Goal: Find specific page/section: Find specific page/section

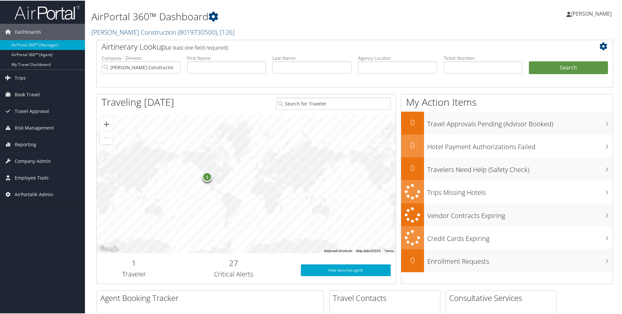
click at [219, 31] on h2 "[PERSON_NAME] Construction ( 8019730500 ) , [ 126 ]" at bounding box center [266, 30] width 351 height 11
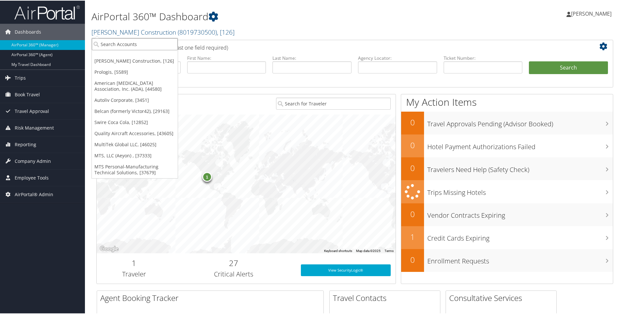
click at [145, 44] on input "search" at bounding box center [135, 44] width 86 height 12
type input "imn"
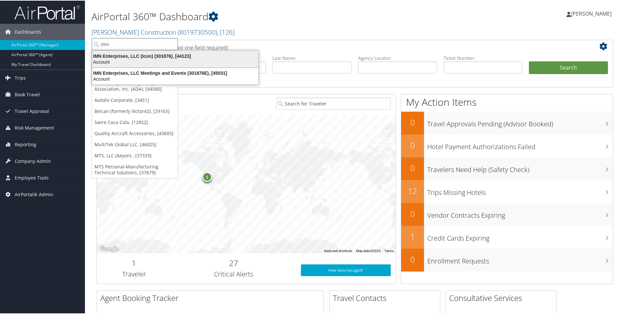
click at [118, 52] on div "IMN Enterprises, LLC (Icon) (301876), [44123] Account" at bounding box center [175, 58] width 164 height 15
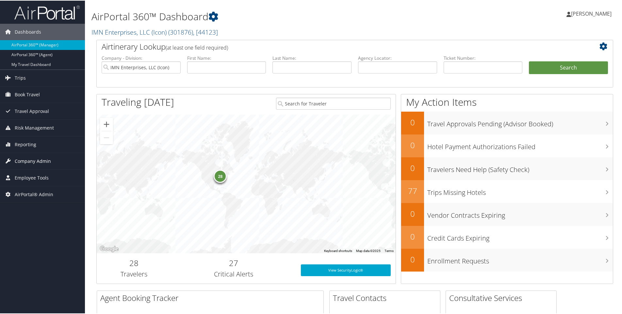
click at [29, 158] on span "Company Admin" at bounding box center [33, 161] width 36 height 16
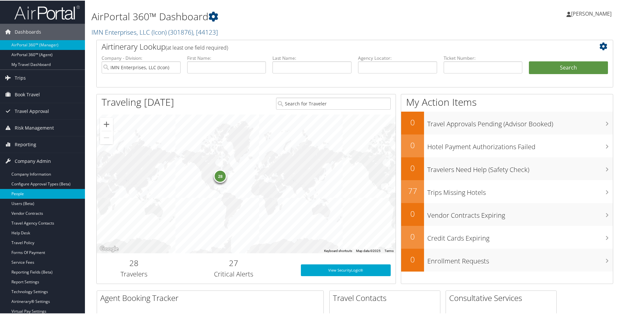
click at [16, 191] on link "People" at bounding box center [42, 193] width 85 height 10
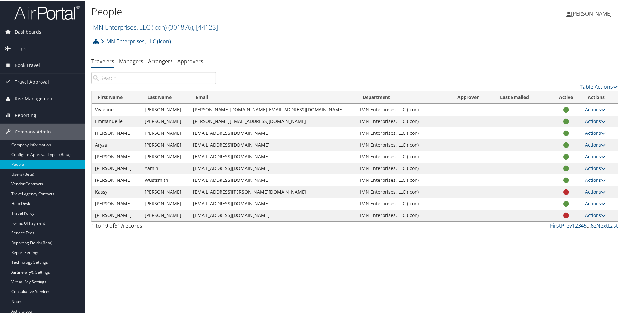
click at [105, 78] on input "search" at bounding box center [153, 78] width 124 height 12
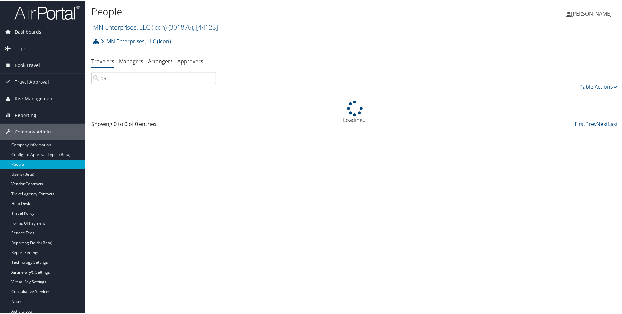
type input "p"
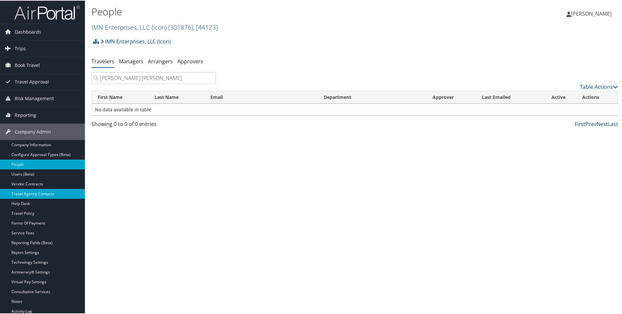
type input "rushin nalin patel"
